Goal: Information Seeking & Learning: Learn about a topic

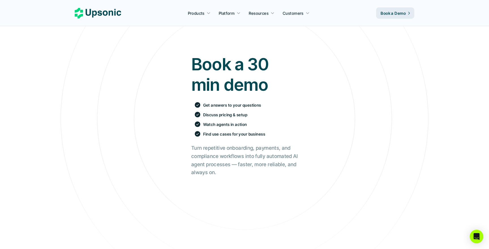
click at [93, 13] on icon at bounding box center [98, 13] width 46 height 10
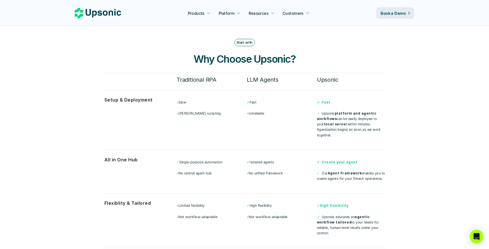
scroll to position [1462, 0]
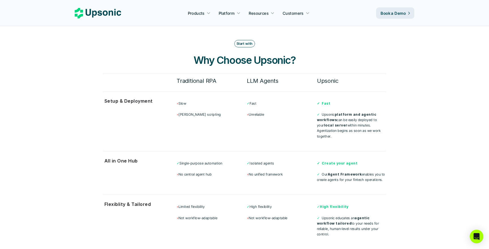
click at [256, 112] on p "× Unreliable" at bounding box center [281, 114] width 69 height 5
click at [188, 101] on p "× Slow" at bounding box center [211, 103] width 69 height 5
drag, startPoint x: 175, startPoint y: 71, endPoint x: 234, endPoint y: 75, distance: 59.0
click at [234, 75] on div "Traditional RPA LLM Agents Upsonic" at bounding box center [244, 79] width 283 height 12
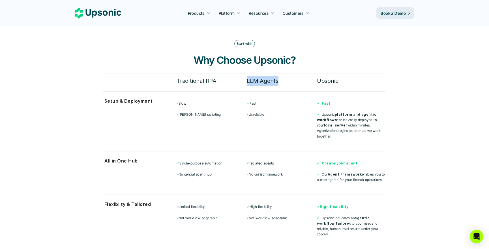
drag, startPoint x: 247, startPoint y: 72, endPoint x: 287, endPoint y: 72, distance: 39.9
click at [287, 76] on h6 "LLM Agents" at bounding box center [281, 81] width 69 height 10
click at [324, 76] on h6 "Upsonic" at bounding box center [351, 81] width 69 height 10
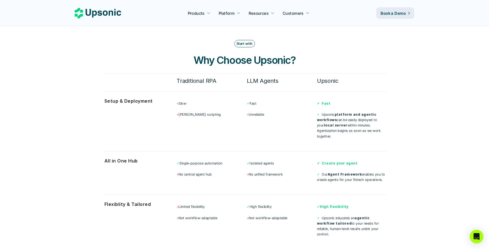
drag, startPoint x: 392, startPoint y: 127, endPoint x: 321, endPoint y: 106, distance: 73.3
click at [321, 106] on section "Start with Why Choose Upsonic? Traditional RPA LLM Agents Upsonic Setup & Deplo…" at bounding box center [245, 165] width 340 height 297
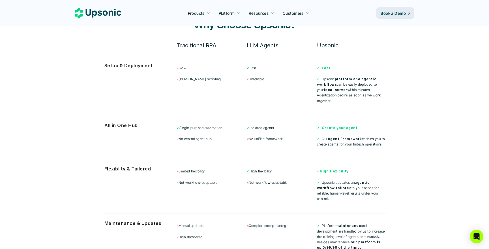
scroll to position [1496, 0]
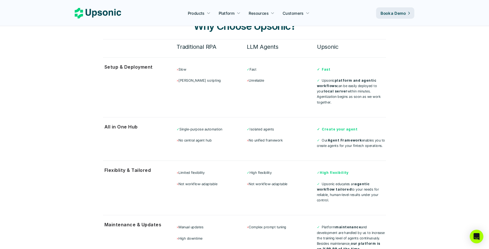
drag, startPoint x: 180, startPoint y: 126, endPoint x: 246, endPoint y: 126, distance: 65.7
click at [246, 126] on div "✓ Single-purpose automation × No central agent hub ✓ Isolated agents × No unifi…" at bounding box center [282, 137] width 210 height 29
drag, startPoint x: 251, startPoint y: 126, endPoint x: 284, endPoint y: 126, distance: 32.8
click at [284, 137] on p "× No unified framework" at bounding box center [281, 139] width 69 height 5
drag, startPoint x: 385, startPoint y: 130, endPoint x: 322, endPoint y: 128, distance: 63.2
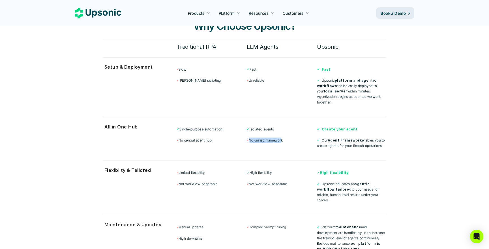
click at [322, 137] on p "✓ Our Agent Framework enables you to create agents for your fintech operations." at bounding box center [351, 142] width 69 height 11
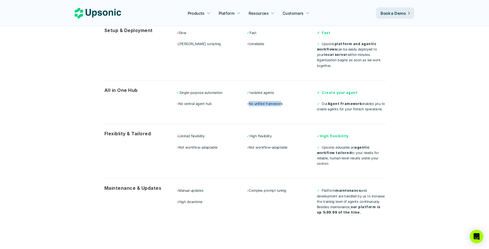
scroll to position [1537, 0]
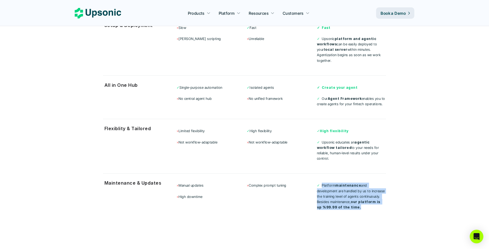
drag, startPoint x: 372, startPoint y: 193, endPoint x: 327, endPoint y: 172, distance: 49.8
click at [322, 182] on p "✓ Platform maintenance and development are handled by us to increase the traini…" at bounding box center [351, 195] width 69 height 27
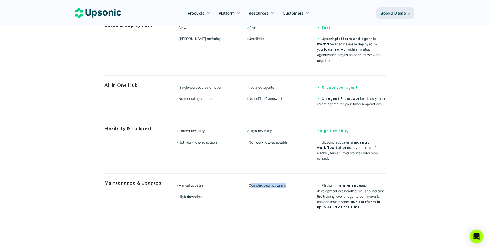
drag, startPoint x: 262, startPoint y: 172, endPoint x: 288, endPoint y: 172, distance: 25.8
click at [288, 182] on p "× Complex prompt tuning" at bounding box center [281, 184] width 69 height 5
click at [252, 182] on p "× Complex prompt tuning" at bounding box center [281, 184] width 69 height 5
drag, startPoint x: 251, startPoint y: 172, endPoint x: 311, endPoint y: 171, distance: 59.8
click at [311, 182] on p "× Complex prompt tuning" at bounding box center [281, 184] width 69 height 5
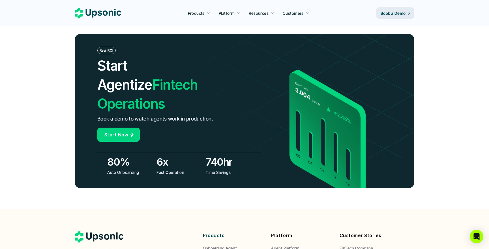
scroll to position [2113, 0]
